Goal: Task Accomplishment & Management: Use online tool/utility

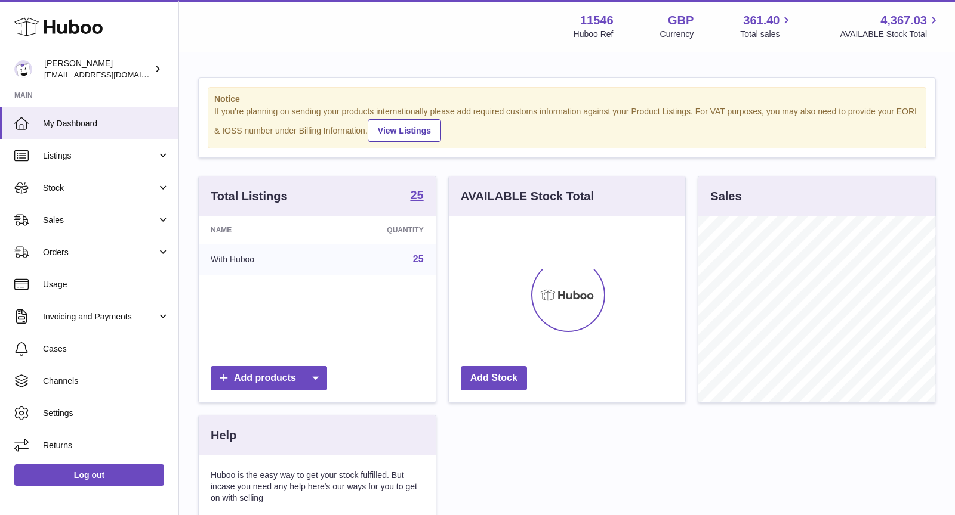
scroll to position [186, 237]
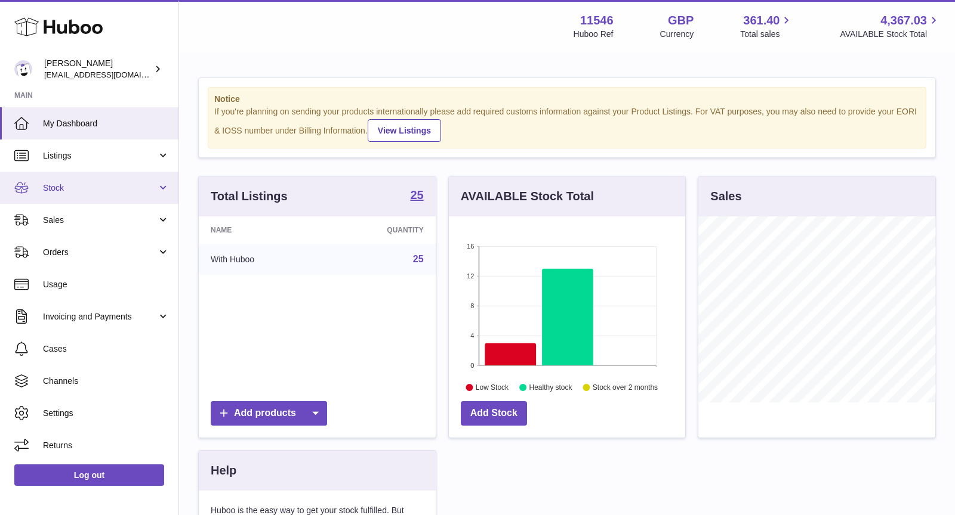
click at [113, 191] on span "Stock" at bounding box center [100, 188] width 114 height 11
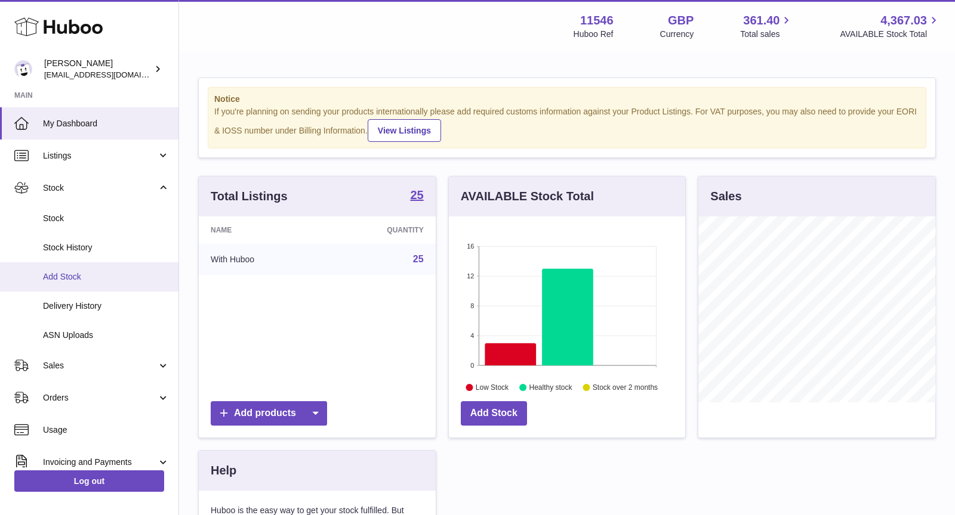
click at [60, 276] on span "Add Stock" at bounding box center [106, 276] width 126 height 11
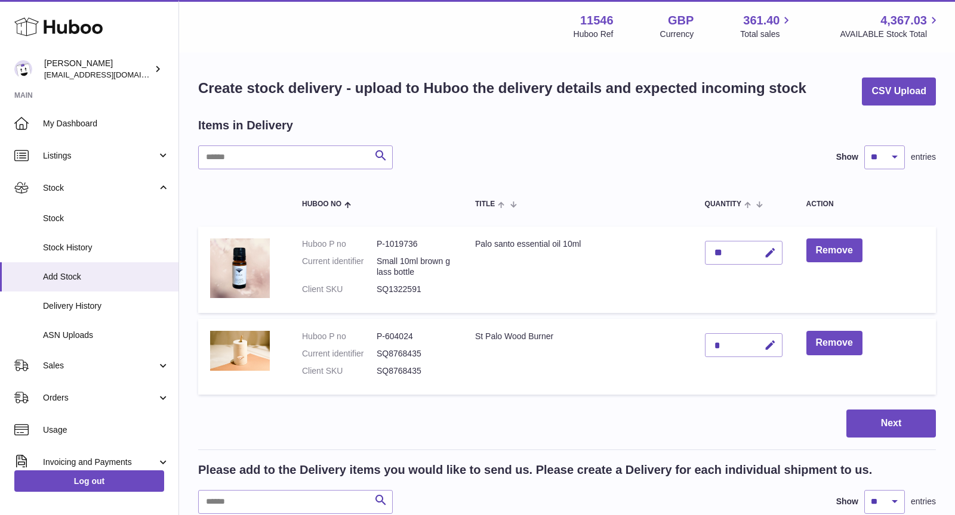
click at [734, 254] on div "**" at bounding box center [744, 253] width 78 height 24
click at [773, 252] on icon "button" at bounding box center [770, 253] width 13 height 13
click at [720, 253] on input "**" at bounding box center [744, 253] width 78 height 24
type input "**"
click at [771, 257] on icon "submit" at bounding box center [770, 253] width 11 height 11
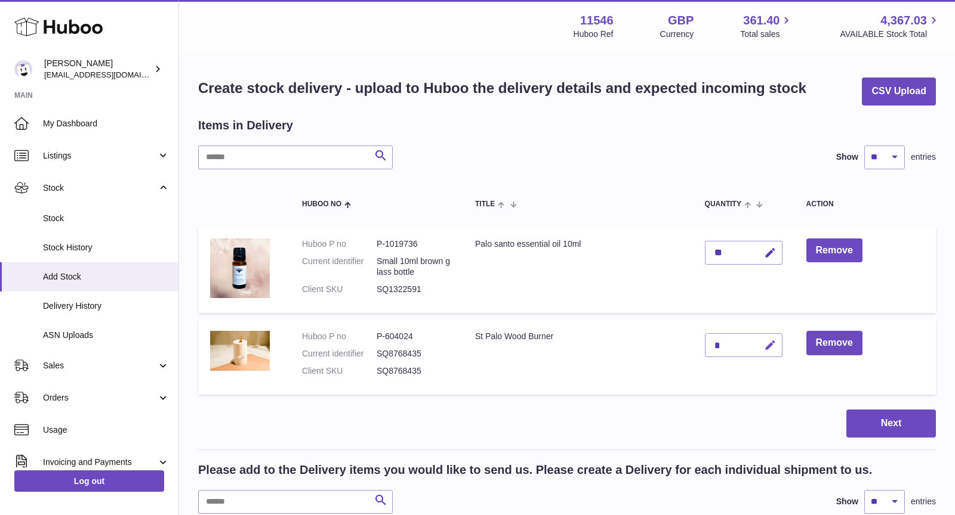
click at [764, 343] on icon "button" at bounding box center [770, 345] width 13 height 13
type input "***"
click at [768, 345] on icon "submit" at bounding box center [770, 345] width 11 height 11
click at [907, 435] on button "Next" at bounding box center [890, 424] width 89 height 28
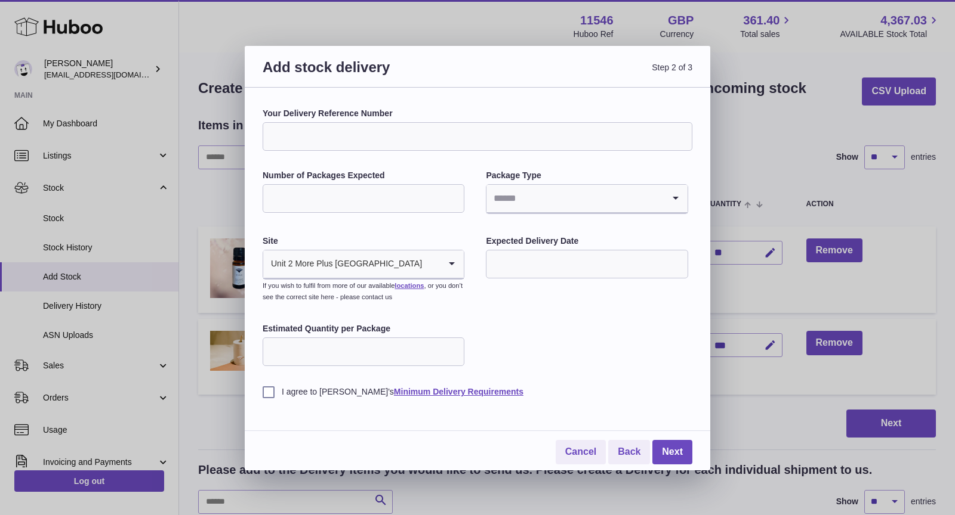
click at [305, 202] on input "Number of Packages Expected" at bounding box center [364, 198] width 202 height 29
type input "*"
click at [471, 184] on div "Your Delivery Reference Number Number of Packages Expected * Package Type Loadi…" at bounding box center [478, 253] width 430 height 290
click at [541, 203] on input "Search for option" at bounding box center [574, 198] width 177 height 27
click at [525, 277] on li "Boxes" at bounding box center [586, 279] width 199 height 24
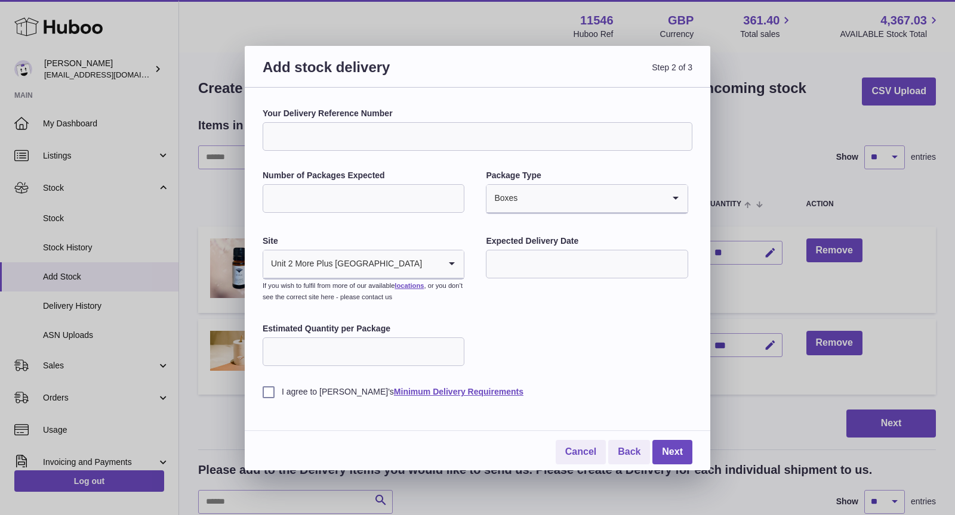
click at [422, 263] on input "Search for option" at bounding box center [430, 264] width 17 height 27
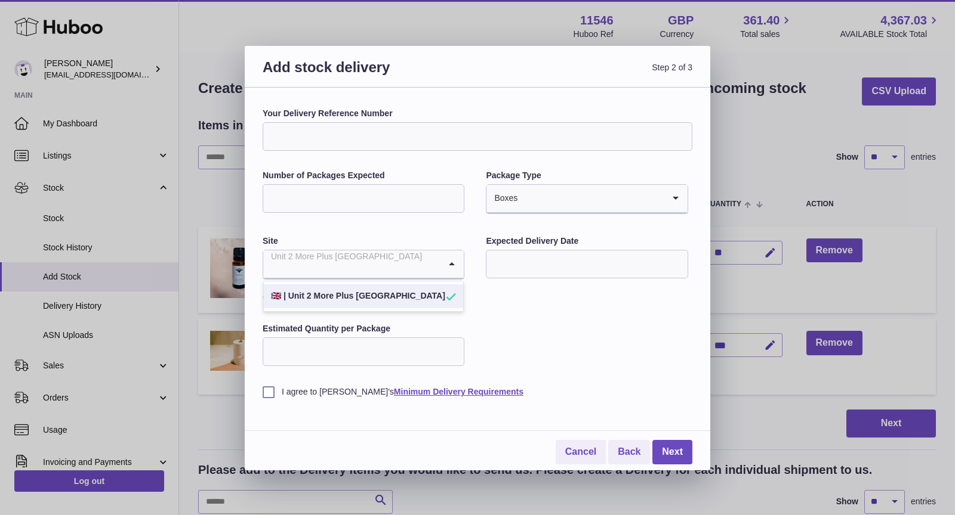
click at [408, 297] on li "🇬🇧 | Unit 2 More Plus Central Park" at bounding box center [363, 297] width 199 height 24
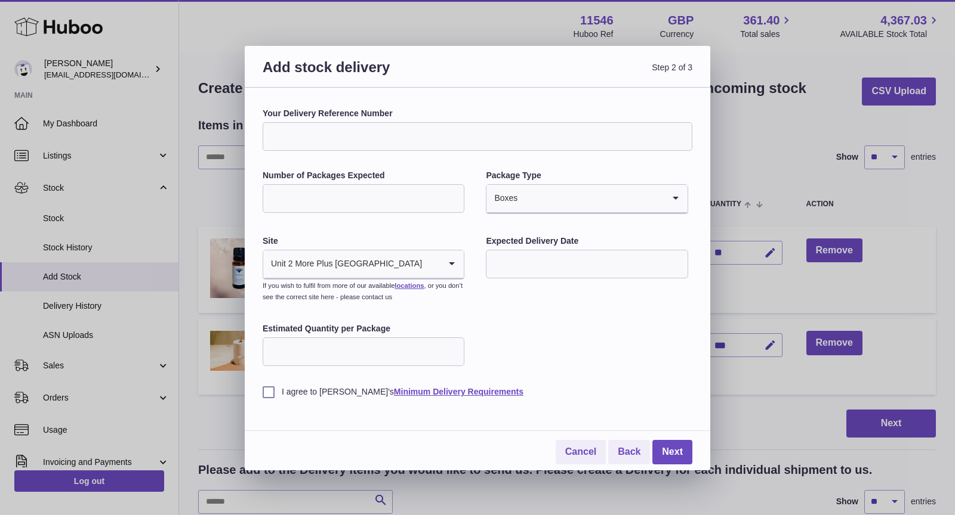
click at [384, 357] on input "Estimated Quantity per Package" at bounding box center [364, 352] width 202 height 29
type input "**"
click at [269, 391] on label "I agree to Huboo's Minimum Delivery Requirements" at bounding box center [478, 392] width 430 height 11
click at [683, 450] on link "Next" at bounding box center [672, 452] width 40 height 24
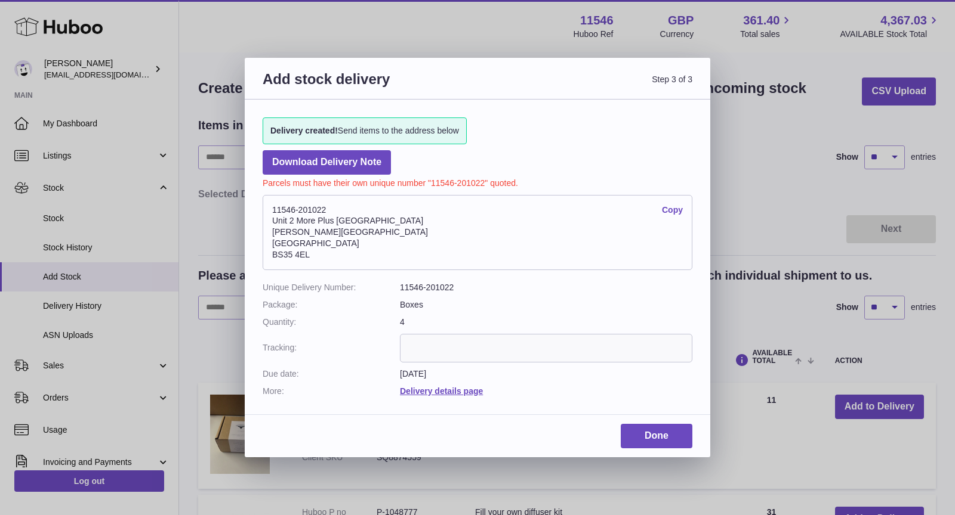
click at [677, 211] on link "Copy" at bounding box center [672, 210] width 21 height 11
drag, startPoint x: 312, startPoint y: 255, endPoint x: 265, endPoint y: 255, distance: 47.1
click at [265, 255] on address "11546-201022 Copy Unit 2 More Plus Central Park Hudson Ave Severn Beach BS35 4EL" at bounding box center [478, 232] width 430 height 75
copy address "BS35 4EL"
click at [655, 435] on link "Done" at bounding box center [657, 436] width 72 height 24
